Goal: Browse casually

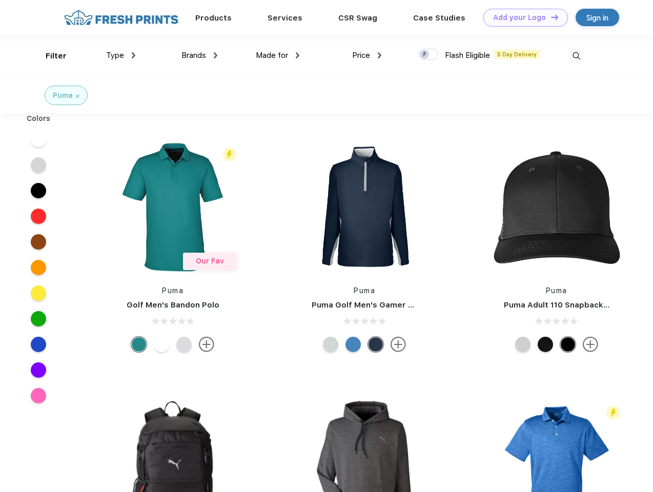
click at [522, 17] on link "Add your Logo Design Tool" at bounding box center [526, 18] width 85 height 18
click at [0, 0] on div "Design Tool" at bounding box center [0, 0] width 0 height 0
click at [550, 17] on link "Add your Logo Design Tool" at bounding box center [526, 18] width 85 height 18
click at [49, 56] on div "Filter" at bounding box center [56, 56] width 21 height 12
click at [121, 55] on span "Type" at bounding box center [115, 55] width 18 height 9
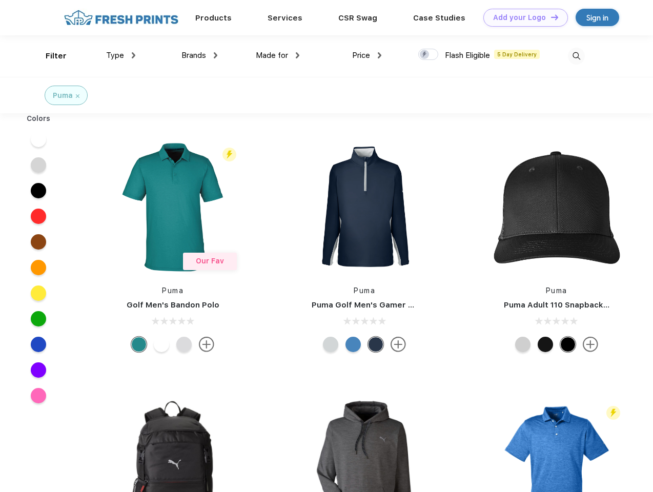
click at [200, 55] on span "Brands" at bounding box center [194, 55] width 25 height 9
click at [278, 55] on span "Made for" at bounding box center [272, 55] width 32 height 9
click at [367, 55] on span "Price" at bounding box center [361, 55] width 18 height 9
click at [429, 55] on div at bounding box center [428, 54] width 20 height 11
click at [425, 55] on input "checkbox" at bounding box center [421, 51] width 7 height 7
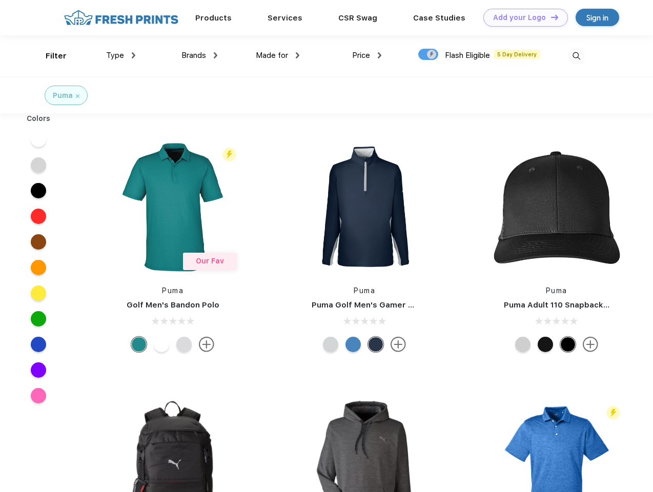
click at [576, 56] on img at bounding box center [576, 56] width 17 height 17
